Goal: Transaction & Acquisition: Subscribe to service/newsletter

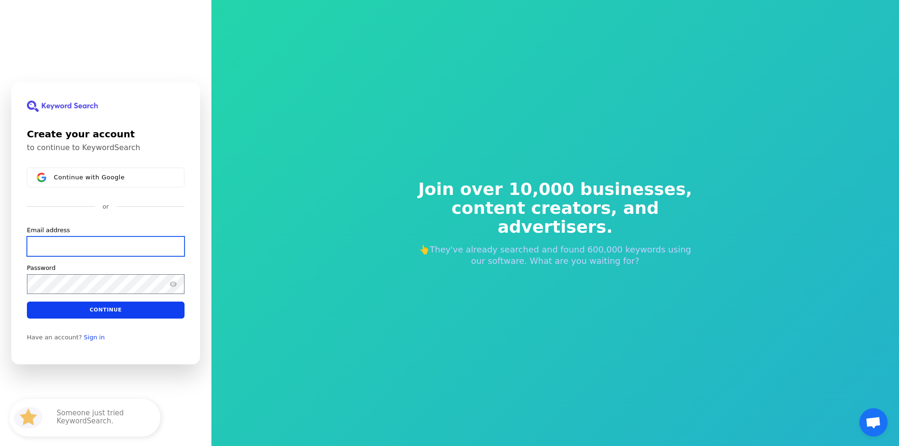
click at [78, 251] on input "Email address" at bounding box center [106, 246] width 158 height 20
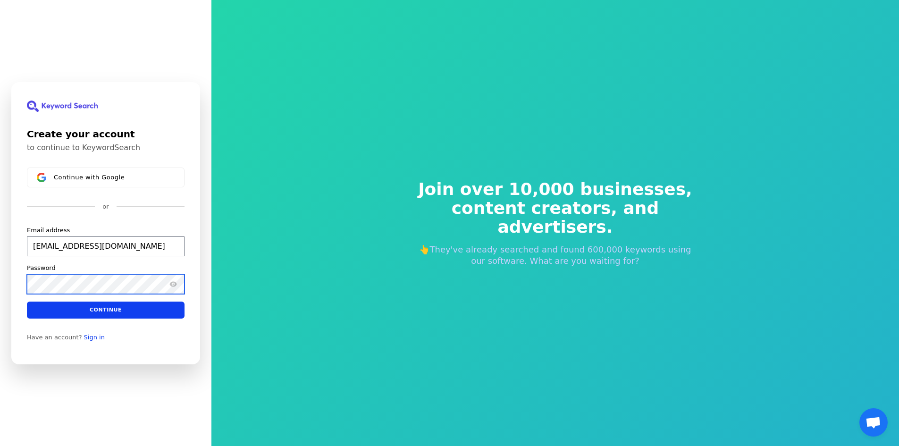
click at [81, 290] on div "Password" at bounding box center [106, 278] width 158 height 30
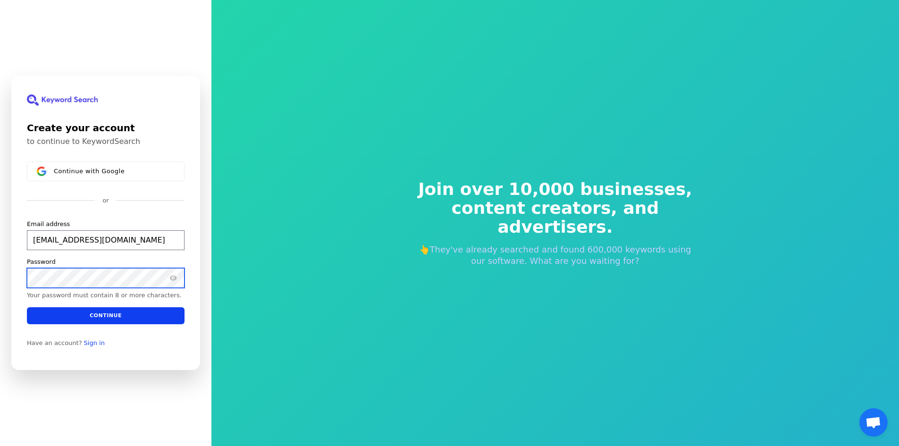
click at [27, 220] on button "submit" at bounding box center [27, 220] width 0 height 0
type input "[EMAIL_ADDRESS][DOMAIN_NAME]"
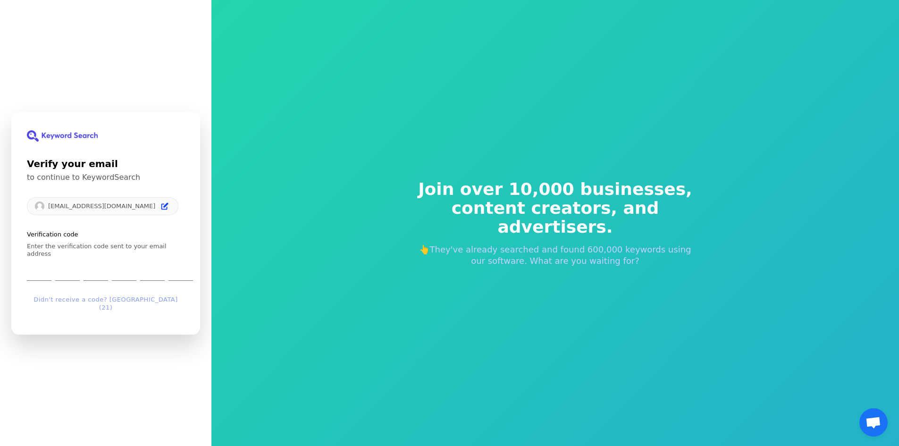
type input "6"
type input "2"
type input "9"
type input "7"
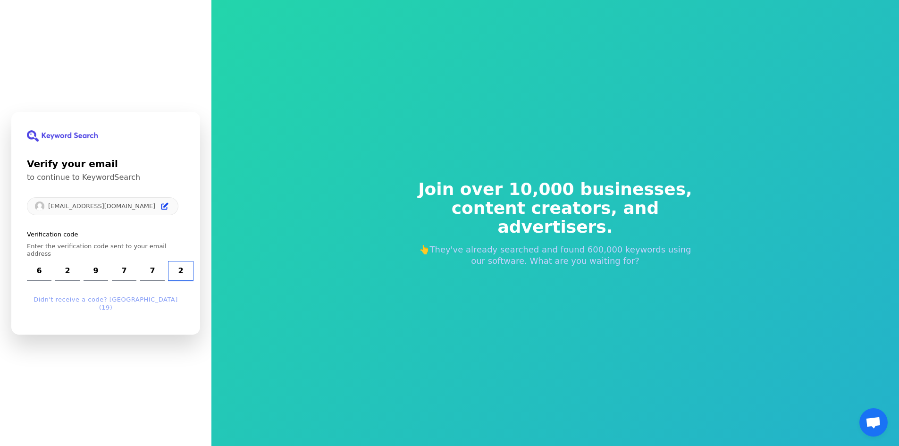
type input "2"
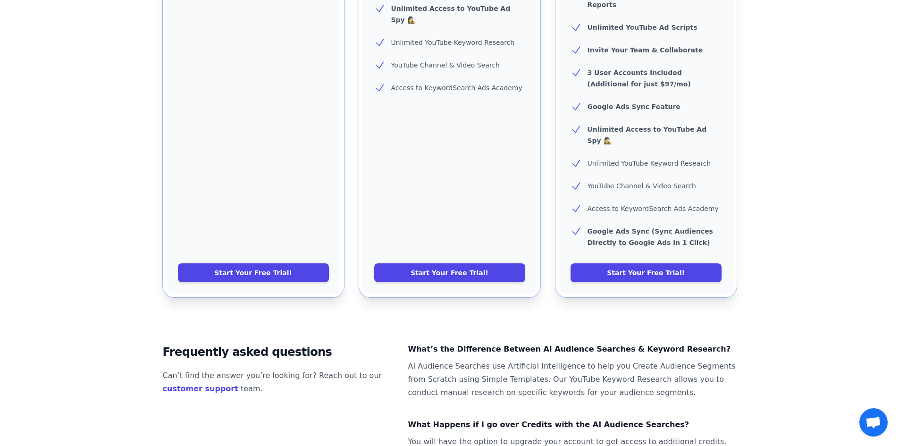
scroll to position [547, 0]
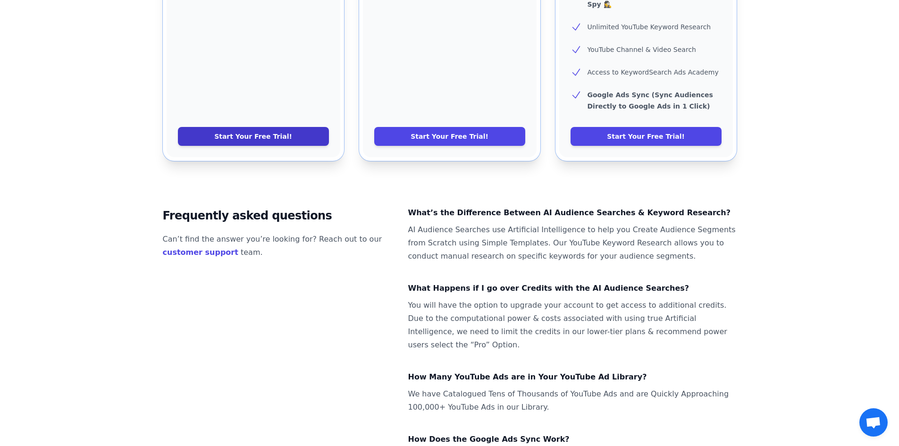
click at [236, 127] on link "Start Your Free Trial!" at bounding box center [253, 136] width 151 height 19
